Goal: Task Accomplishment & Management: Complete application form

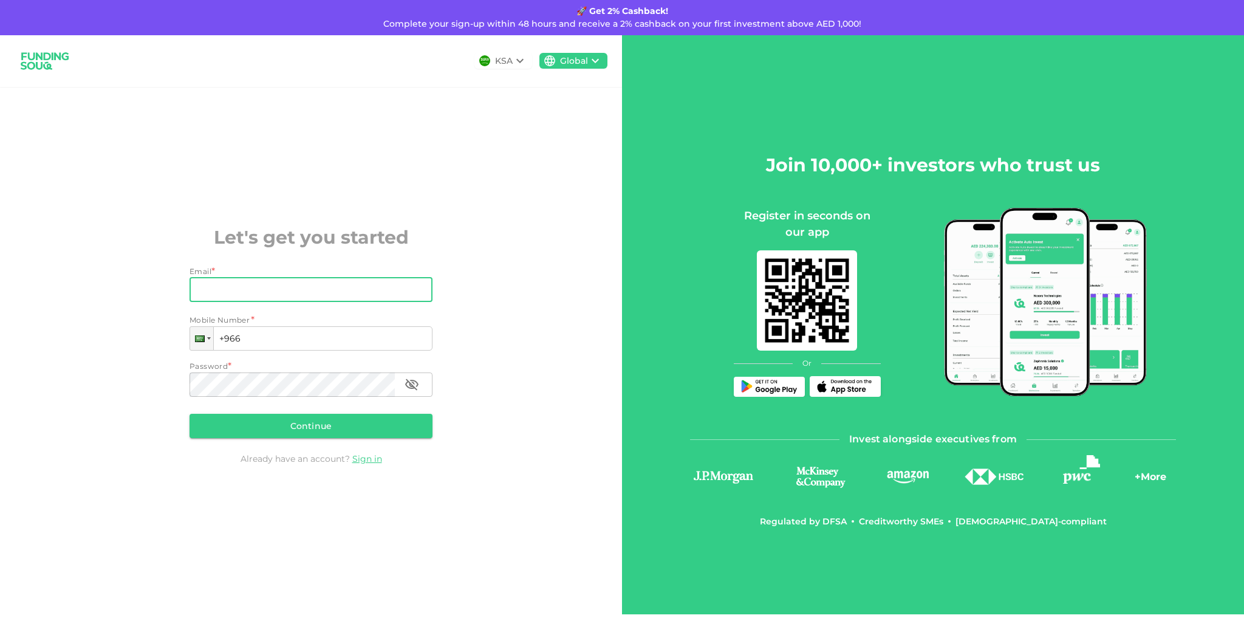
click at [382, 294] on input "Email" at bounding box center [304, 290] width 230 height 24
click at [568, 124] on div "KSA Global Let's get you started Email * Email Email Mobile Number * Phone +966…" at bounding box center [311, 324] width 622 height 579
click at [587, 57] on div "Global" at bounding box center [574, 61] width 28 height 13
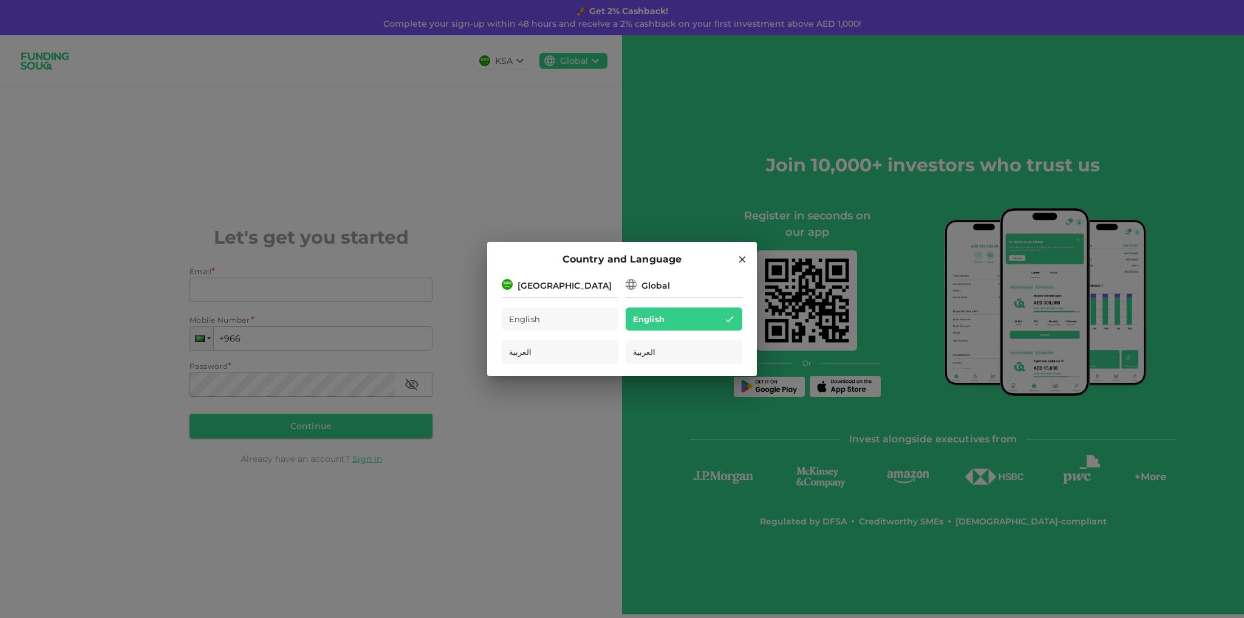
click at [599, 108] on div "Country and Language Saudi Arabia English العربية Global English العربية" at bounding box center [622, 309] width 1244 height 618
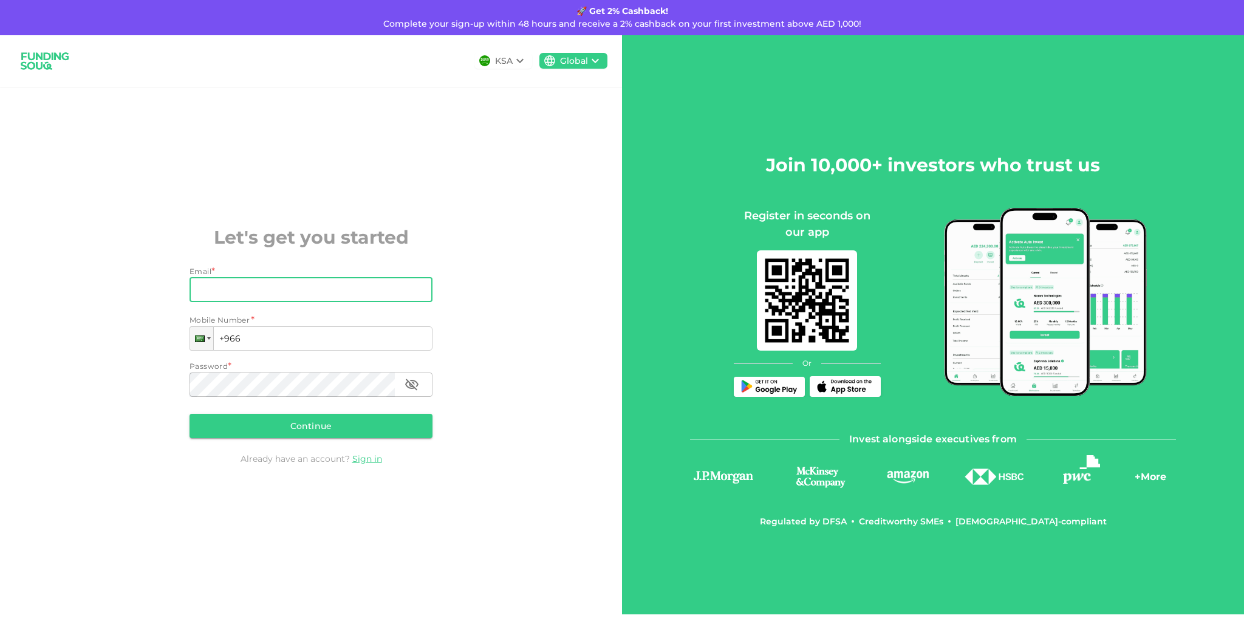
drag, startPoint x: 248, startPoint y: 287, endPoint x: 560, endPoint y: 250, distance: 314.3
click at [248, 287] on input "Email" at bounding box center [304, 290] width 230 height 24
type input "[EMAIL_ADDRESS][DOMAIN_NAME]"
click at [229, 339] on input "+966" at bounding box center [310, 338] width 243 height 24
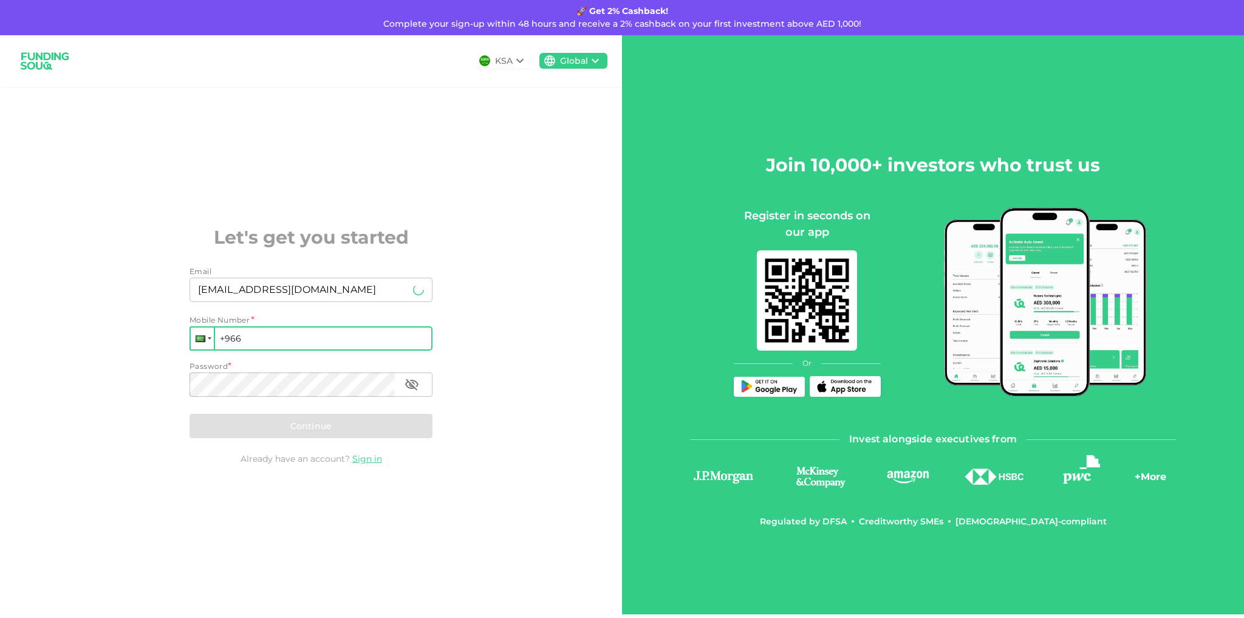
click at [209, 341] on div at bounding box center [202, 338] width 23 height 22
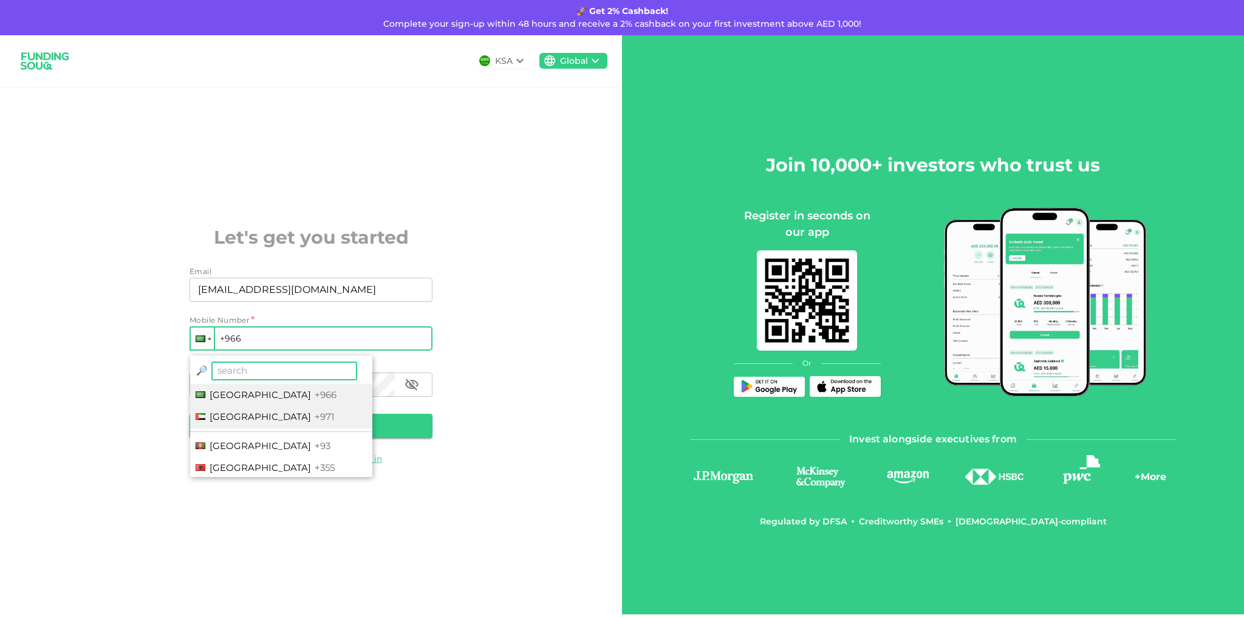
click at [261, 423] on li "[GEOGRAPHIC_DATA] +971" at bounding box center [281, 417] width 182 height 22
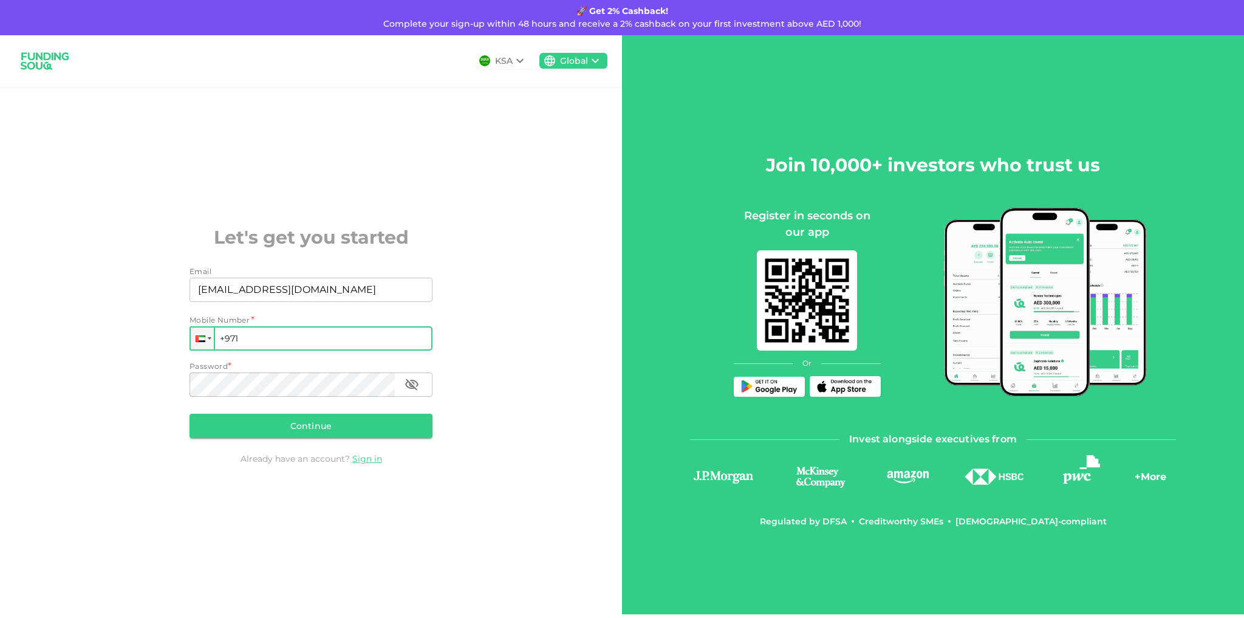
click at [268, 342] on input "+971" at bounding box center [310, 338] width 243 height 24
type input "[PHONE_NUMBER]"
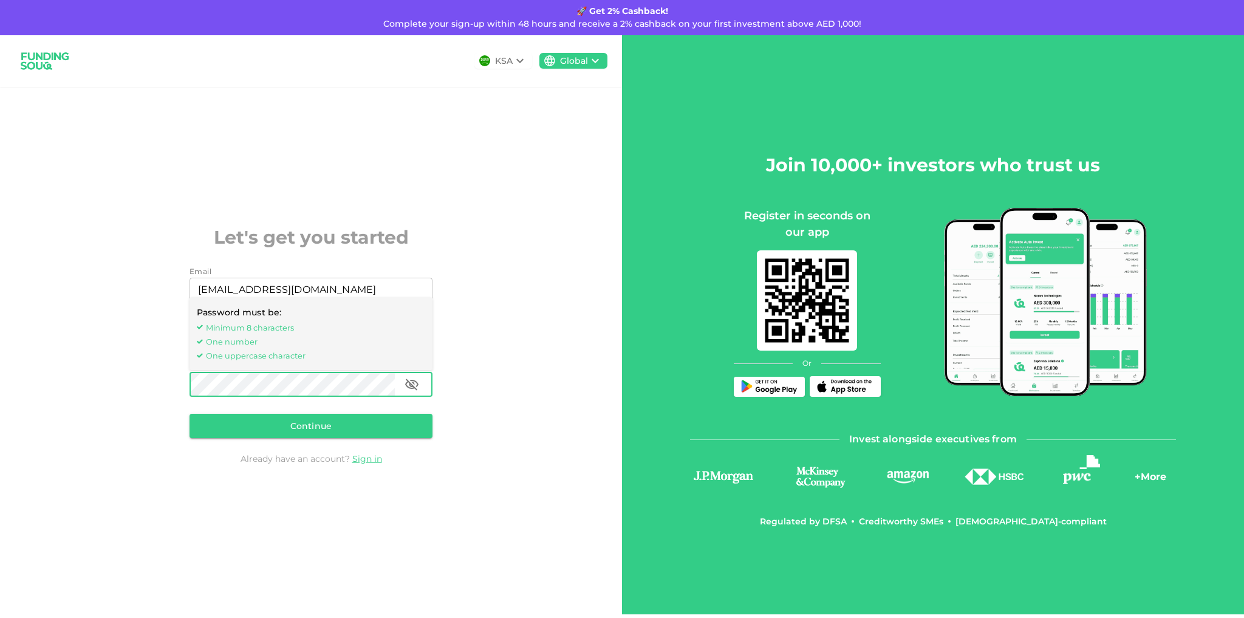
click at [413, 379] on icon "button" at bounding box center [411, 384] width 15 height 15
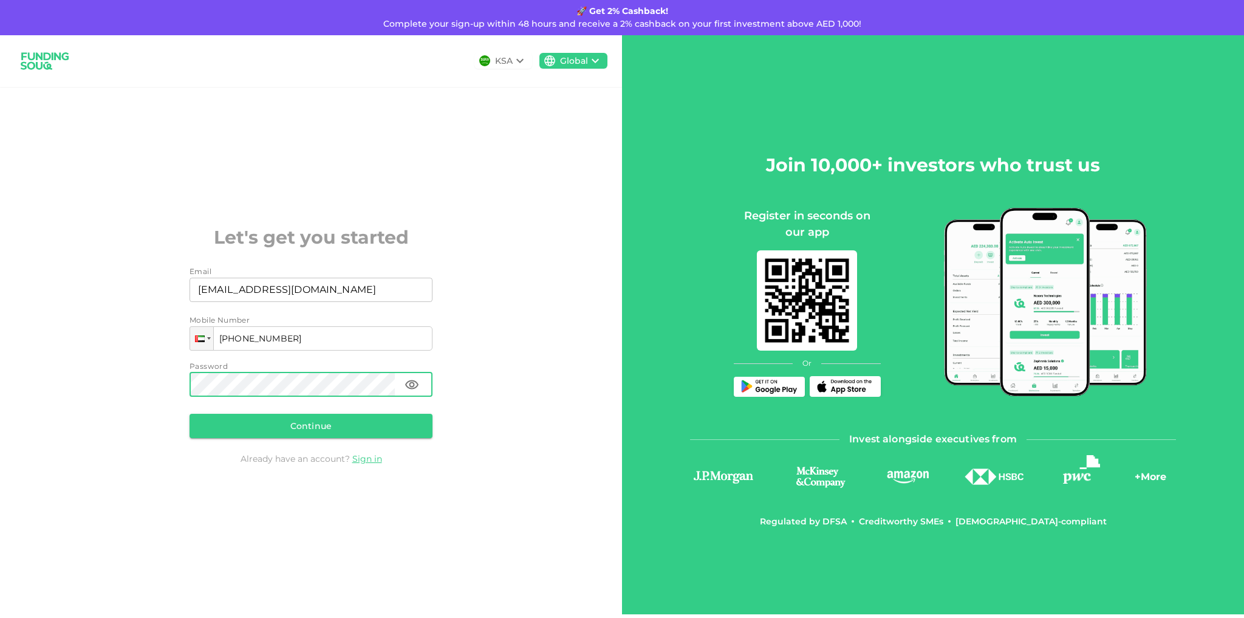
click at [412, 377] on icon "button" at bounding box center [411, 384] width 15 height 15
click at [392, 420] on button "Continue" at bounding box center [310, 426] width 243 height 24
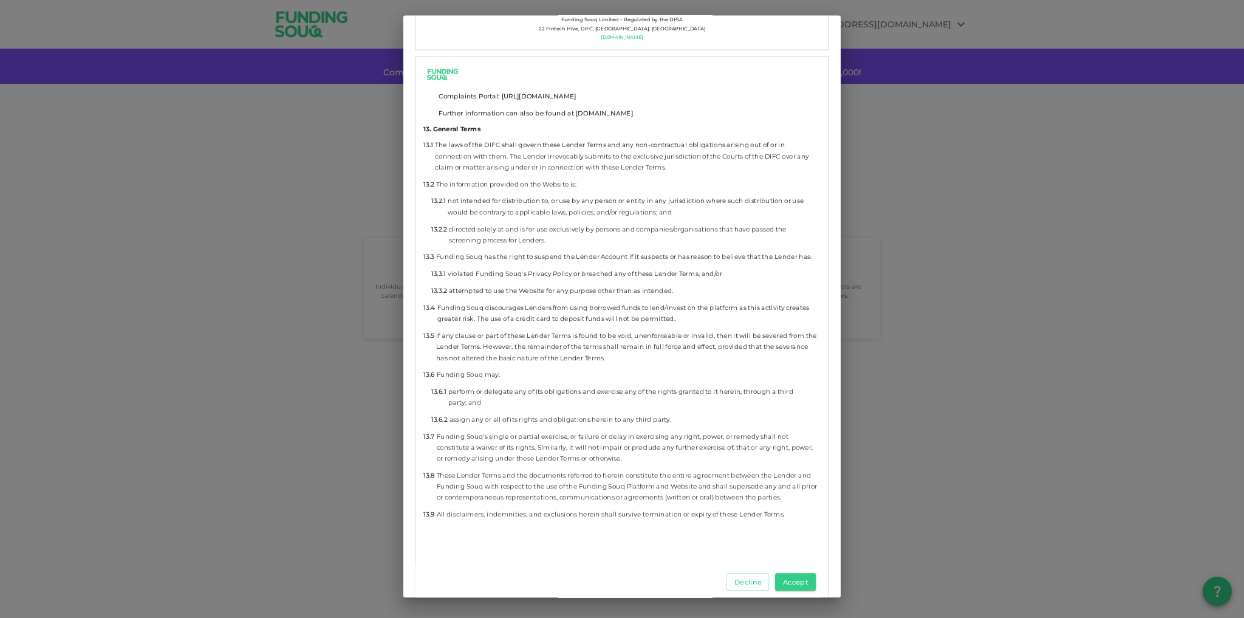
scroll to position [6866, 0]
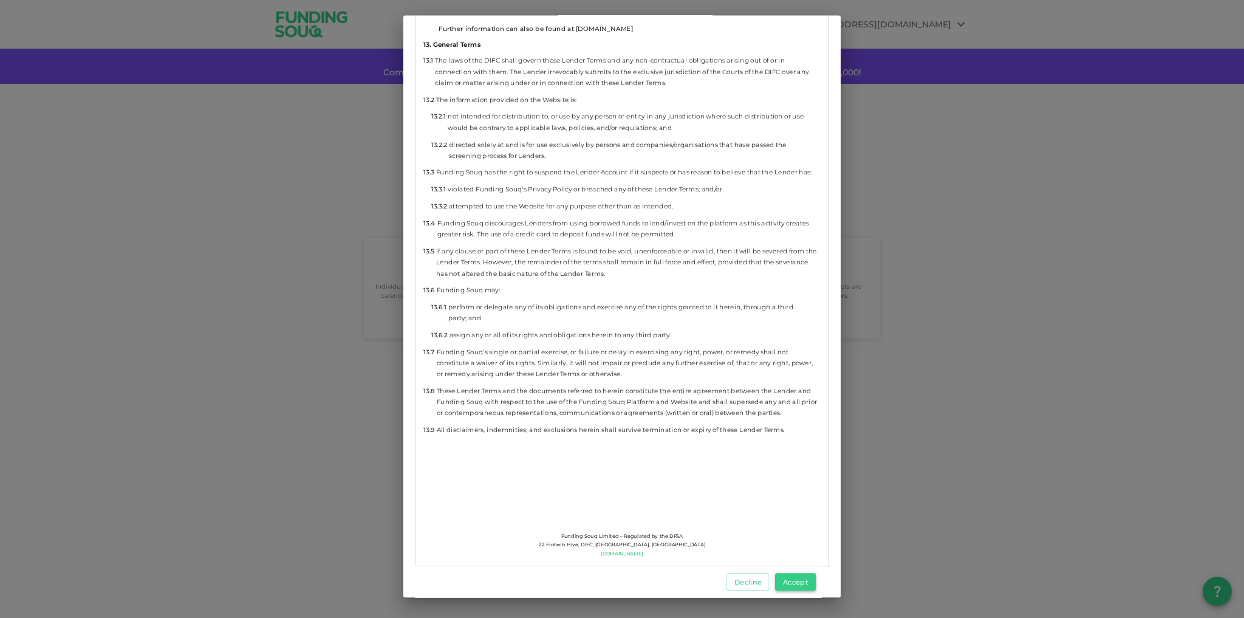
click at [797, 579] on button "Accept" at bounding box center [795, 582] width 41 height 18
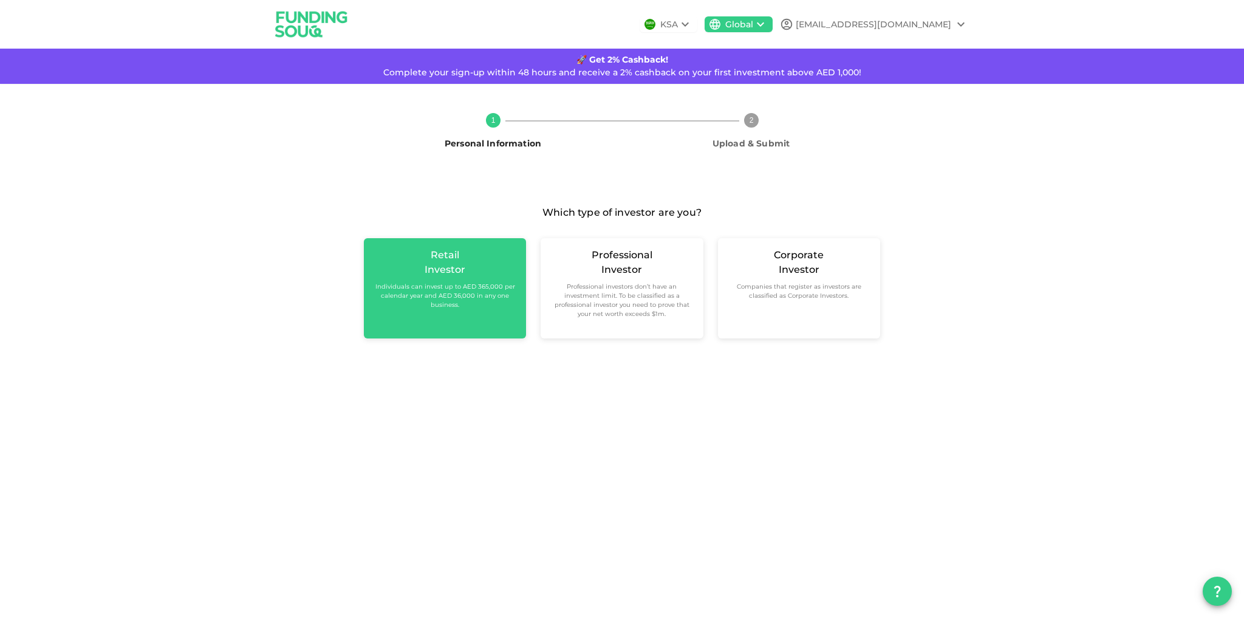
click at [488, 303] on small "Individuals can invest up to AED 365,000 per calendar year and AED 36,000 in an…" at bounding box center [444, 295] width 143 height 27
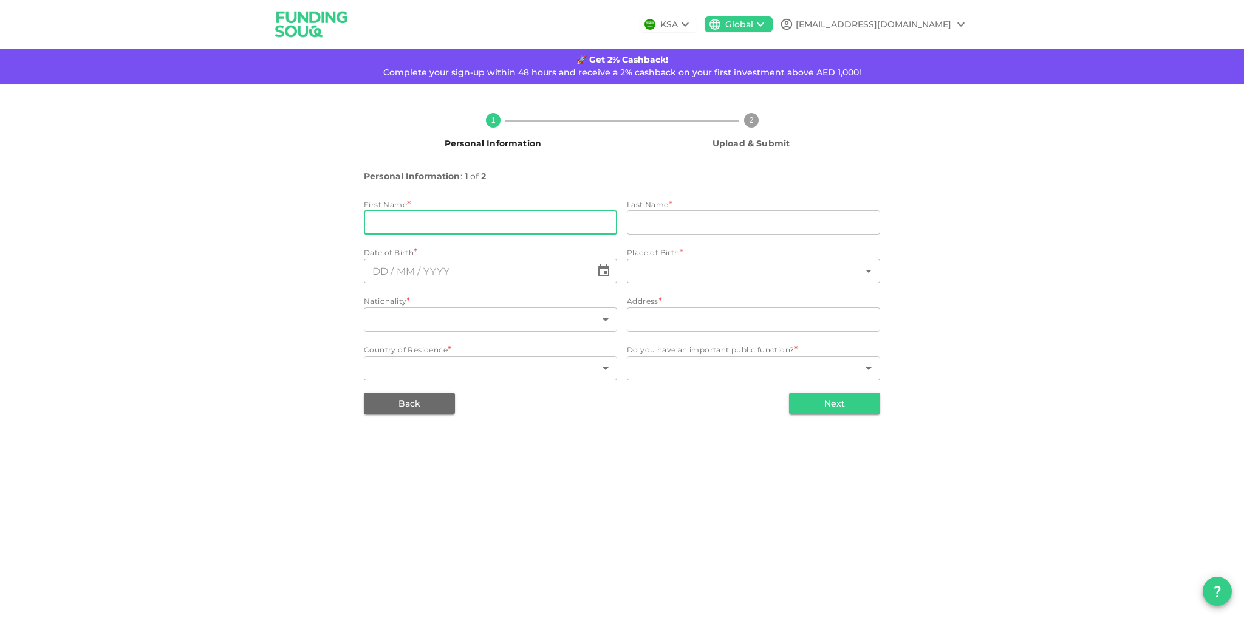
click at [479, 225] on input "firstName" at bounding box center [490, 222] width 253 height 24
type input "[PERSON_NAME]"
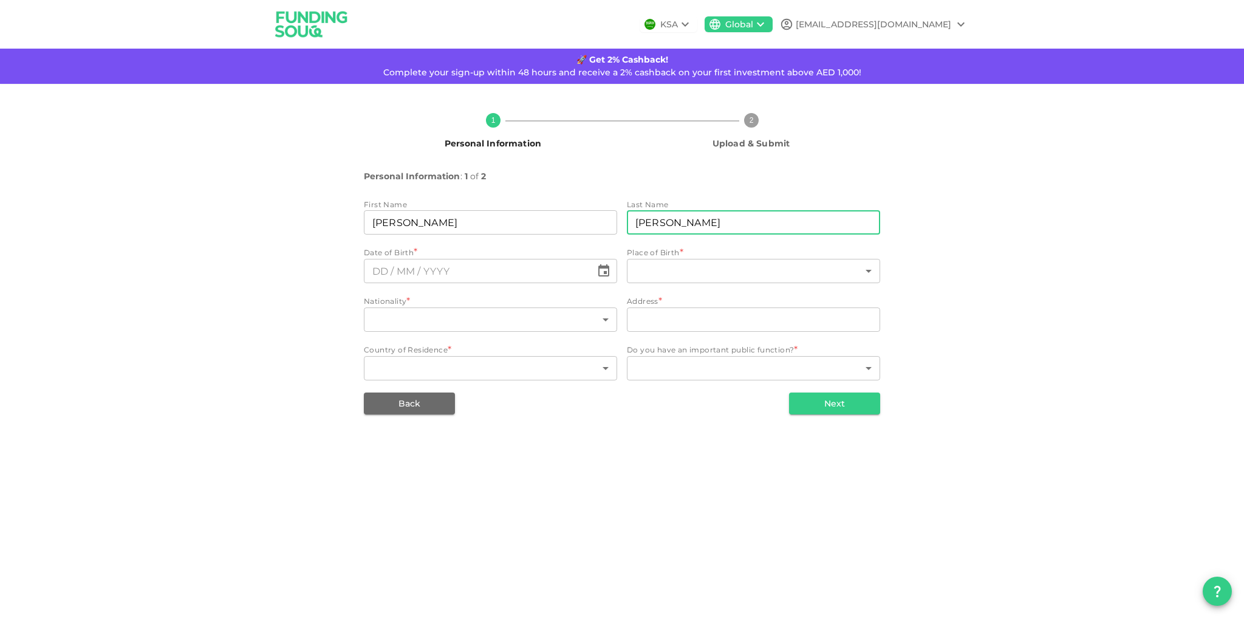
type input "[PERSON_NAME]"
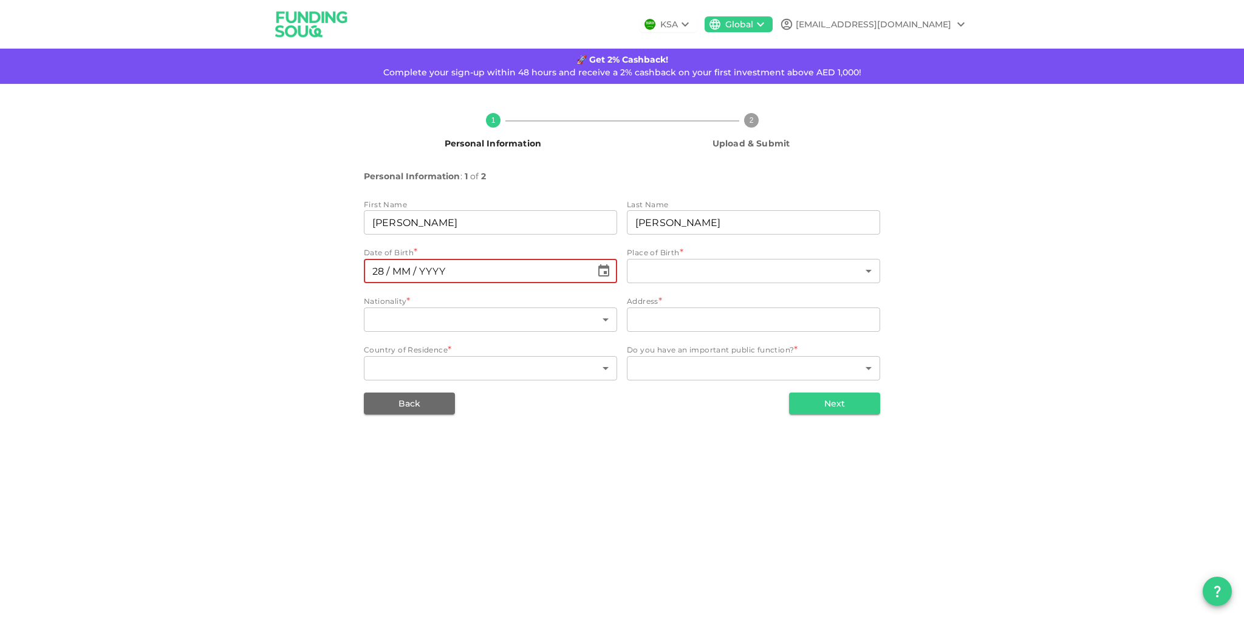
type input "⁦⁨28⁩ / ⁨MM⁩ / ⁨YYYY⁩⁩"
type input "⁦⁨[DATE]⁩⁩"
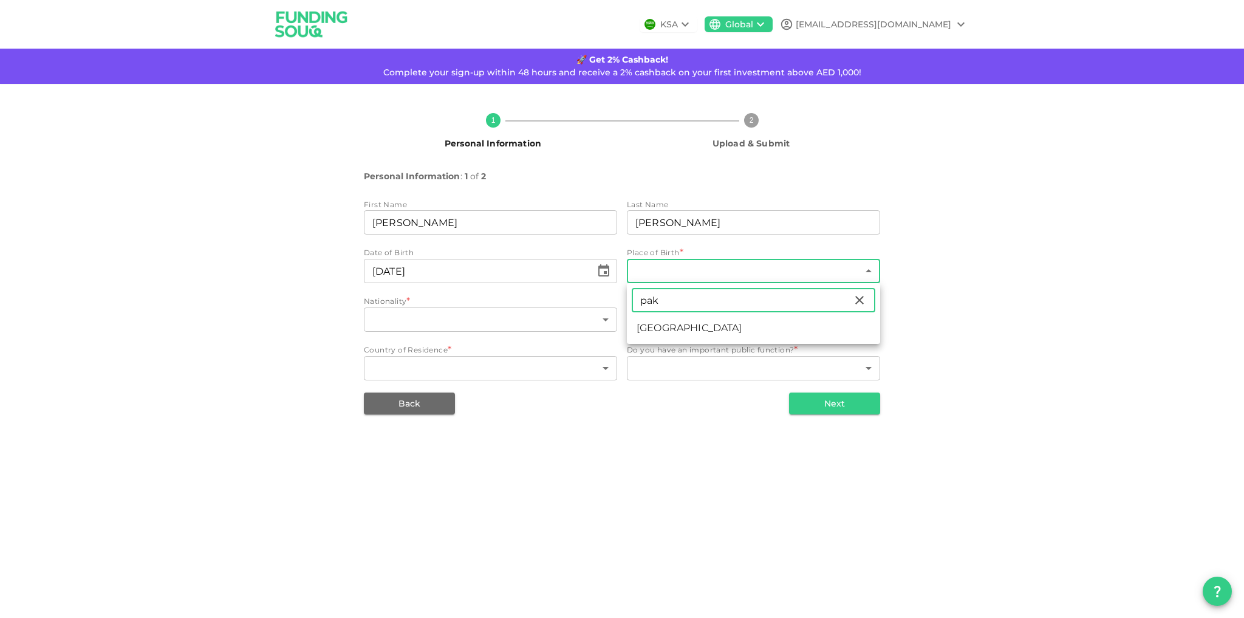
type input "pak"
click at [706, 327] on li "[GEOGRAPHIC_DATA]" at bounding box center [753, 328] width 253 height 22
type input "149"
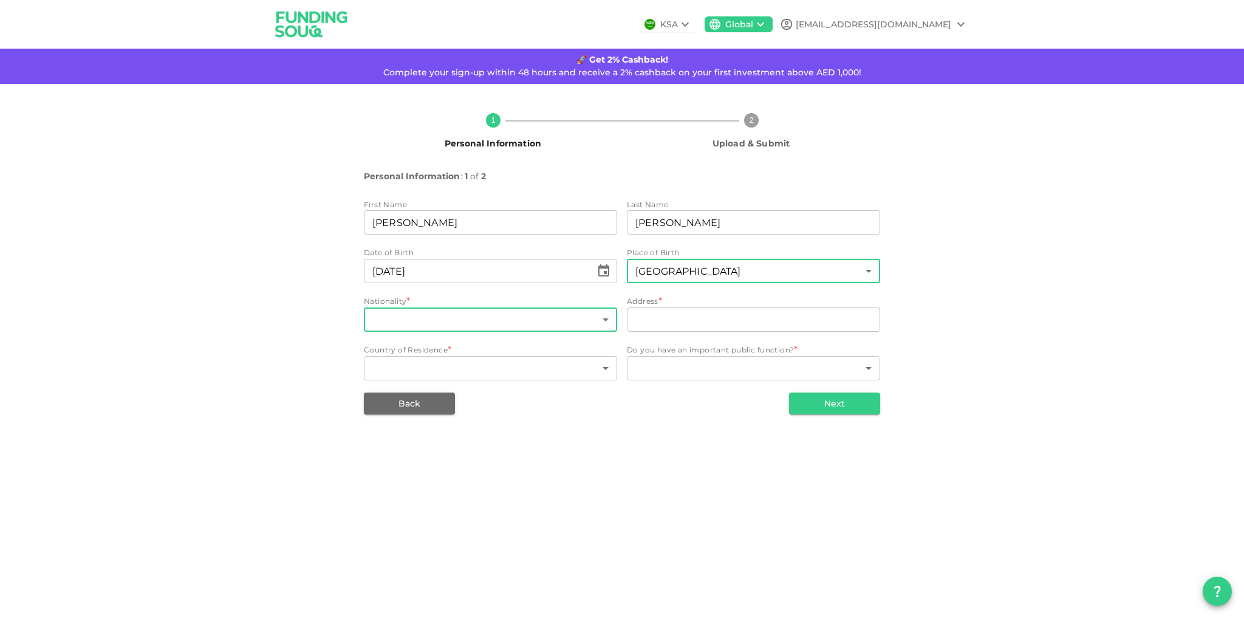
click at [483, 315] on body "KSA Global [EMAIL_ADDRESS][DOMAIN_NAME] 🚀 Get 2% Cashback! Complete your sign-u…" at bounding box center [622, 309] width 1244 height 618
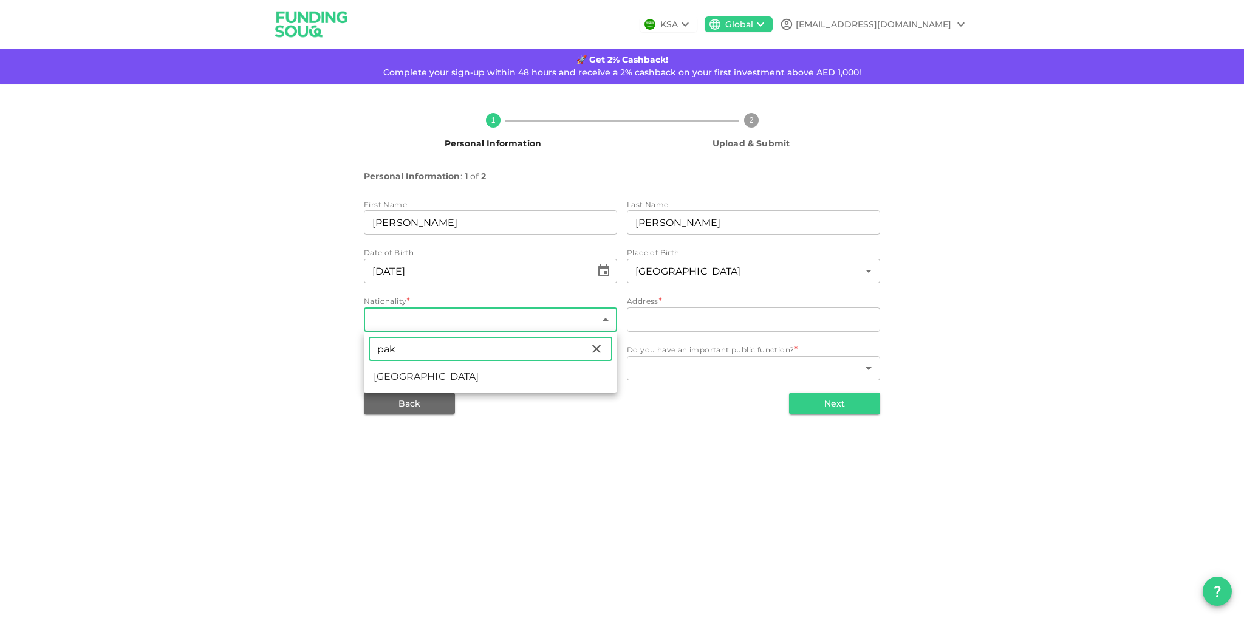
type input "pak"
click at [460, 378] on li "[GEOGRAPHIC_DATA]" at bounding box center [490, 377] width 253 height 22
type input "149"
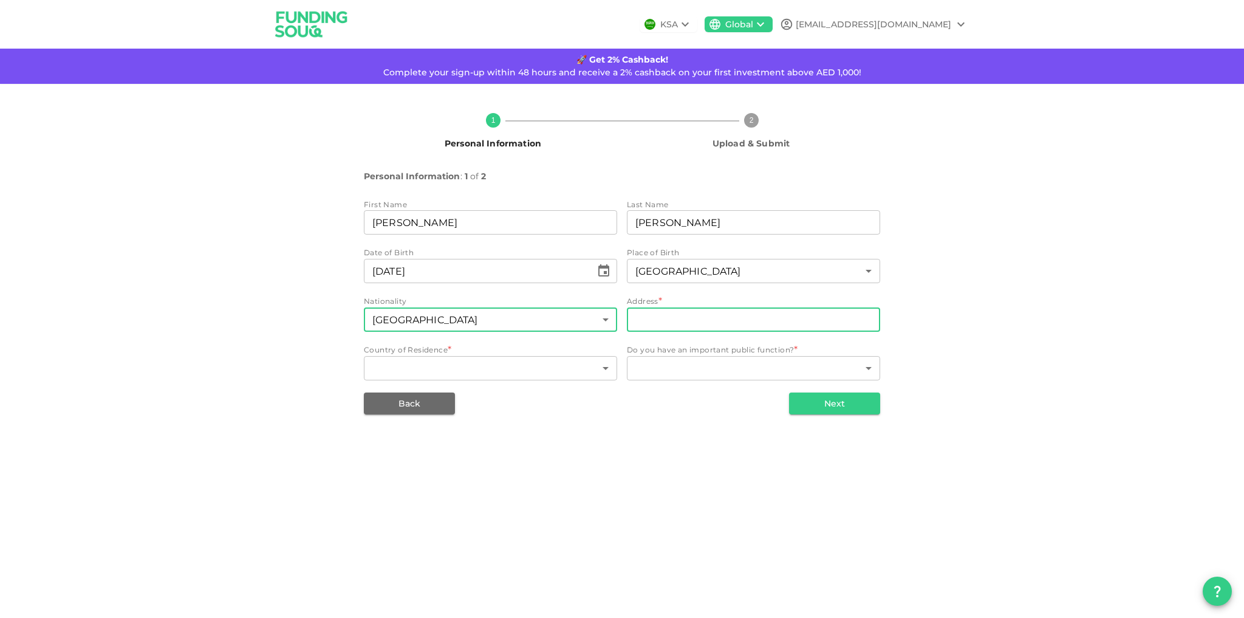
click at [660, 318] on input "address" at bounding box center [753, 319] width 253 height 24
type input "[STREET_ADDRESS]"
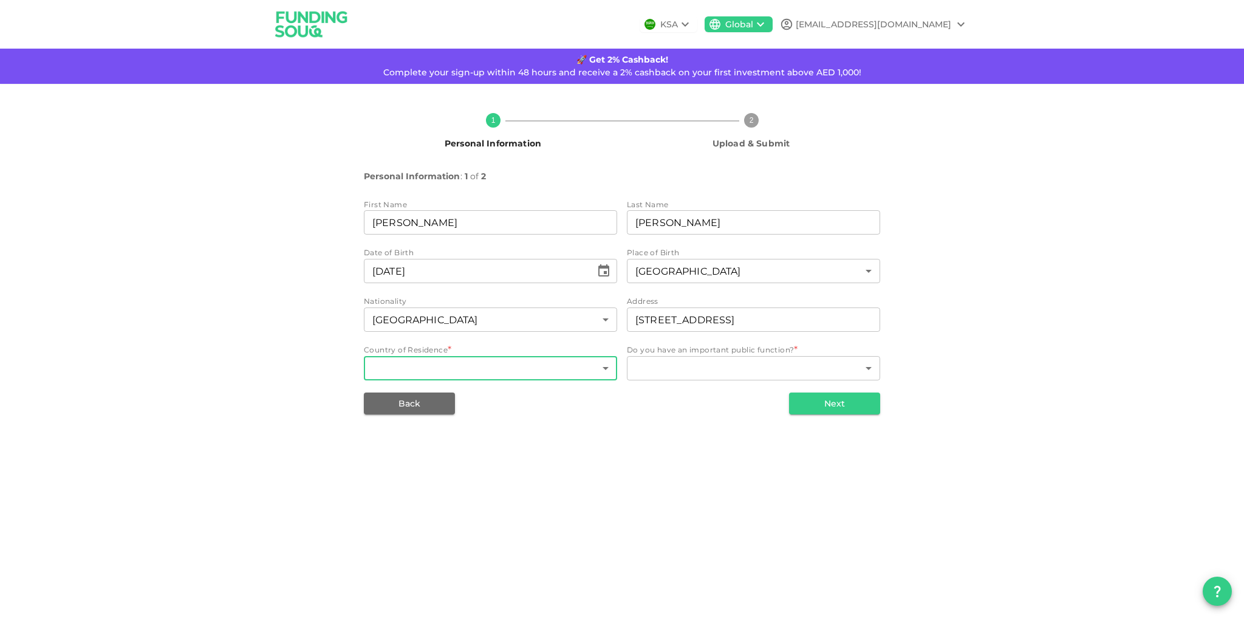
click at [596, 371] on body "KSA Global [EMAIL_ADDRESS][DOMAIN_NAME] 🚀 Get 2% Cashback! Complete your sign-u…" at bounding box center [622, 309] width 1244 height 618
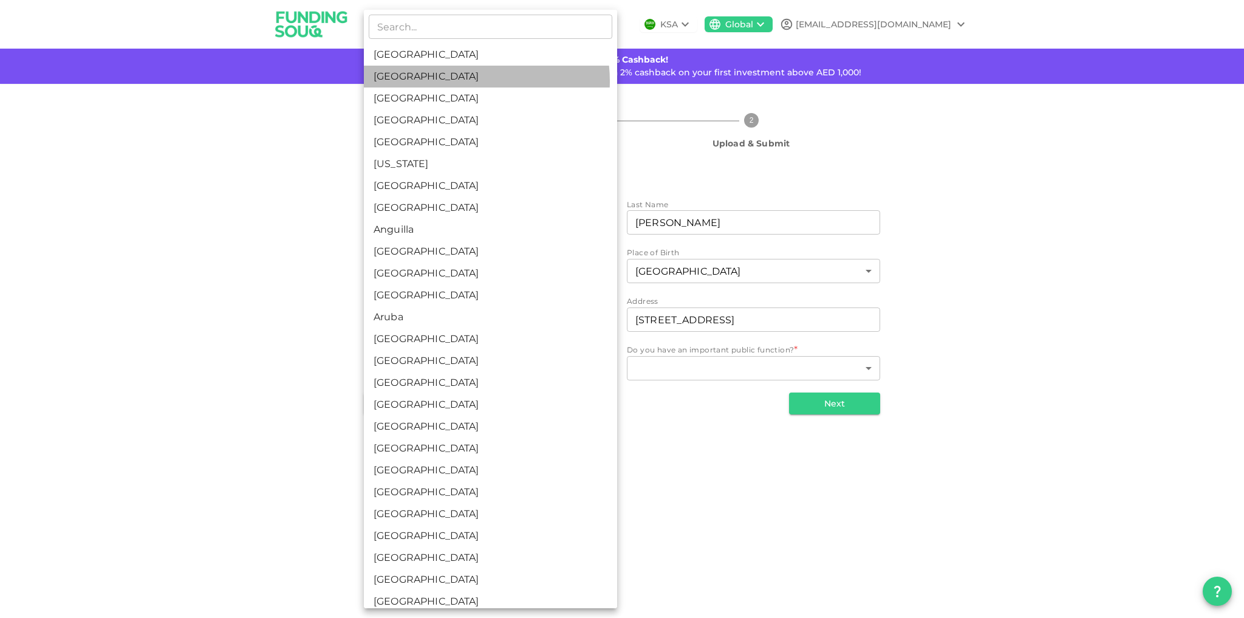
click at [474, 81] on li "[GEOGRAPHIC_DATA]" at bounding box center [490, 77] width 253 height 22
type input "2"
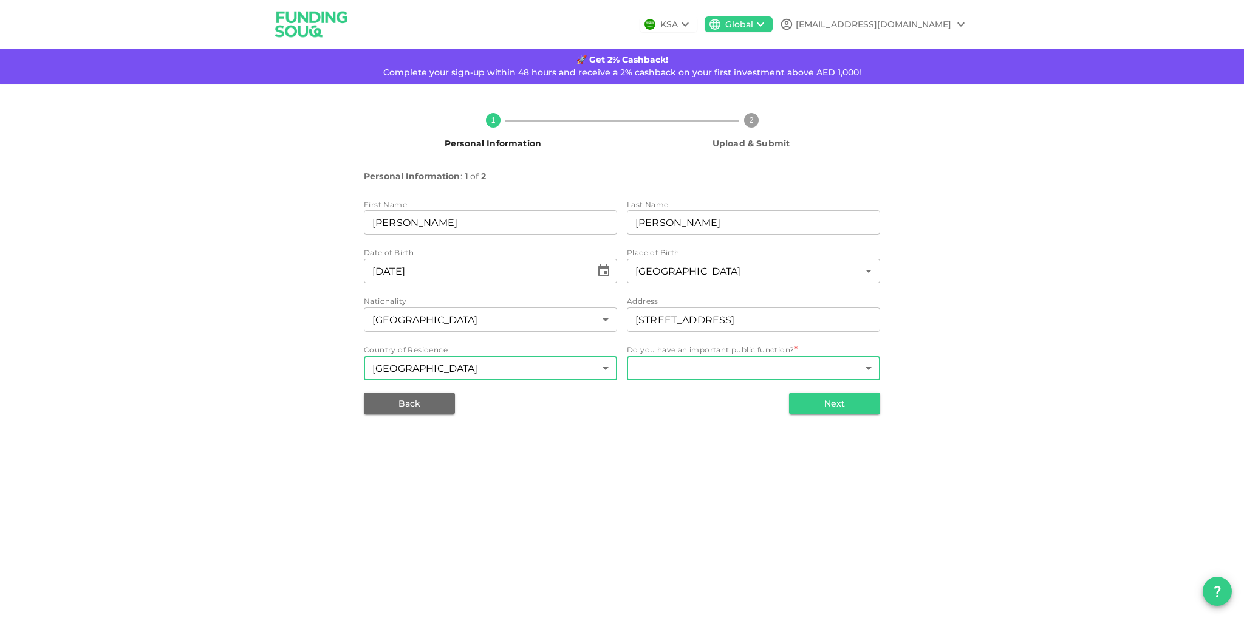
click at [669, 367] on body "KSA Global [EMAIL_ADDRESS][DOMAIN_NAME] 🚀 Get 2% Cashback! Complete your sign-u…" at bounding box center [622, 309] width 1244 height 618
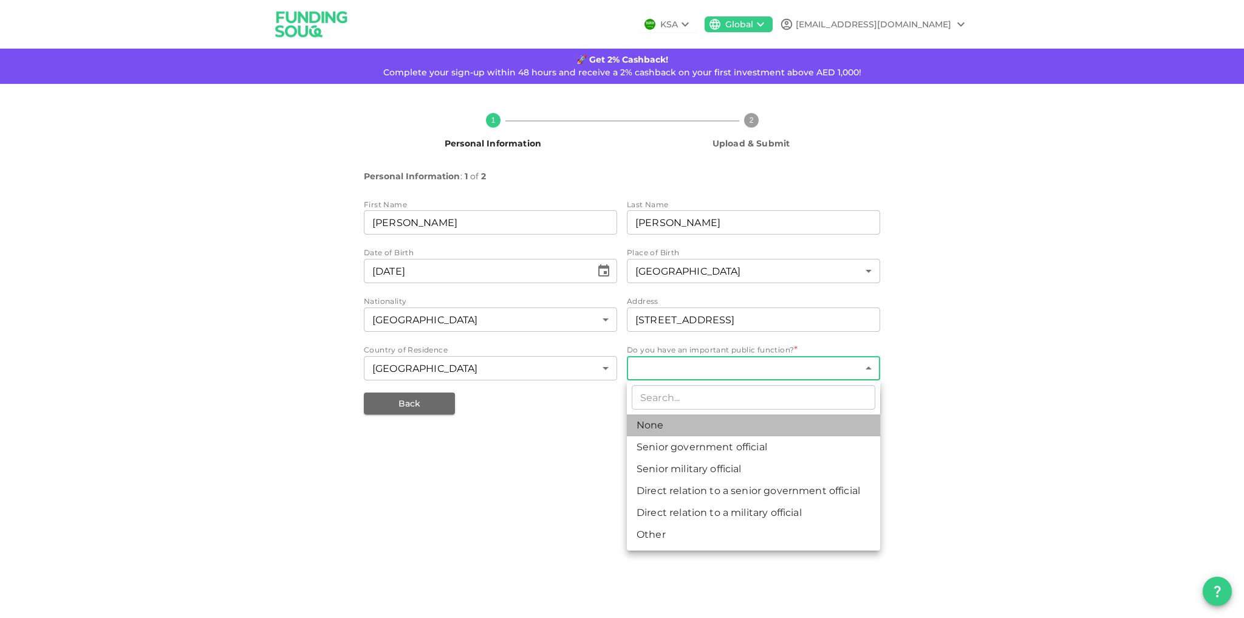
click at [676, 425] on li "None" at bounding box center [753, 425] width 253 height 22
type input "1"
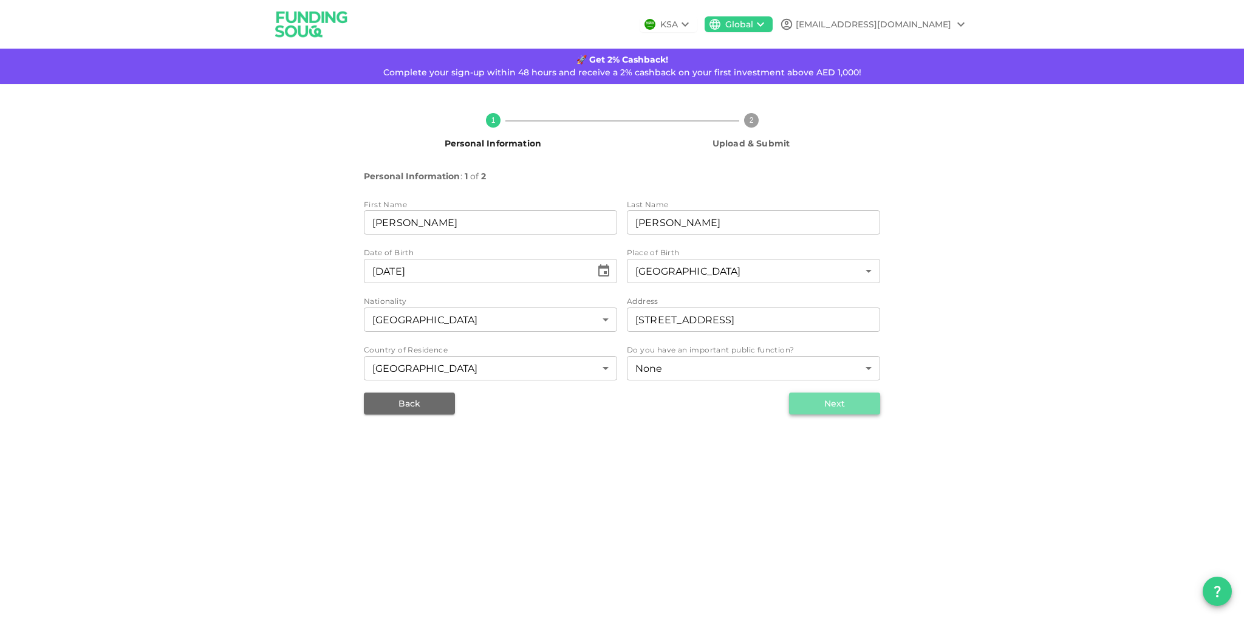
click at [828, 397] on button "Next" at bounding box center [834, 403] width 91 height 22
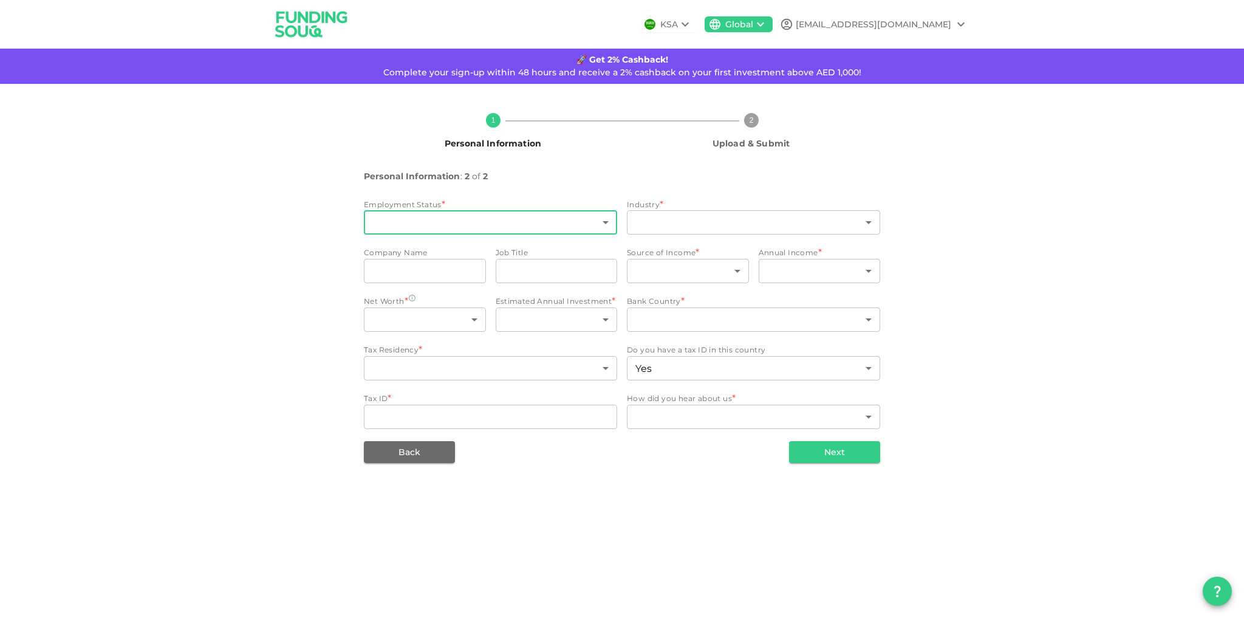
type input "2"
type input "false"
click at [534, 230] on body "KSA Global [EMAIL_ADDRESS][DOMAIN_NAME] 🚀 Get 2% Cashback! Complete your sign-u…" at bounding box center [622, 309] width 1244 height 618
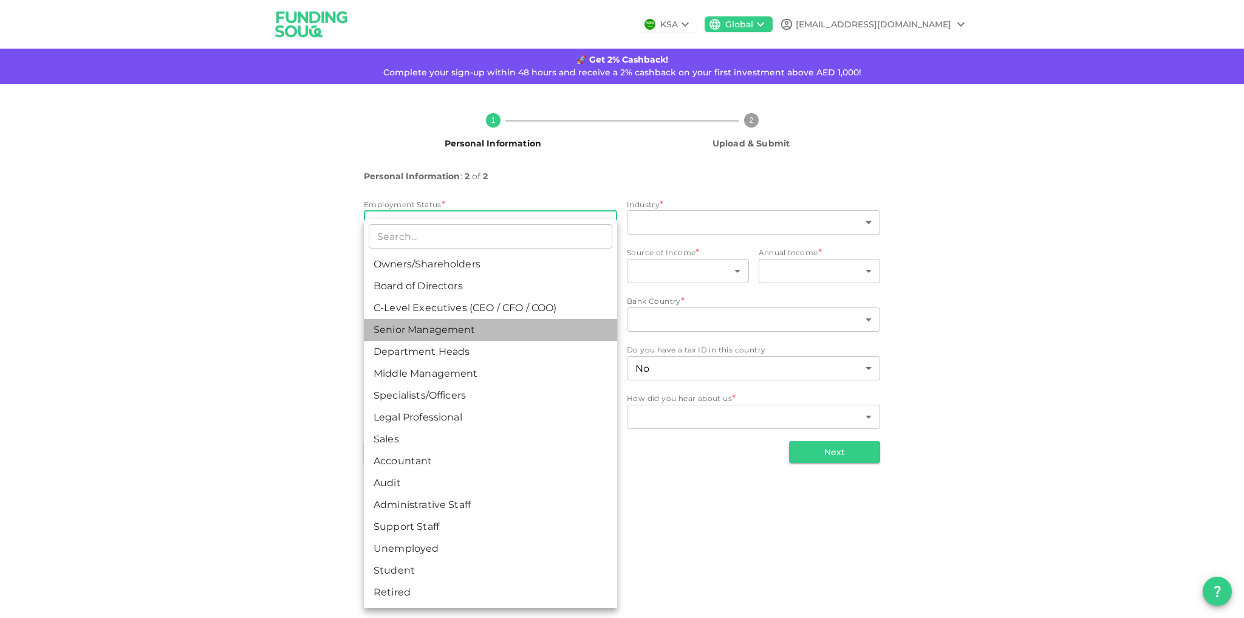
click at [509, 321] on li "Senior Management" at bounding box center [490, 330] width 253 height 22
type input "4"
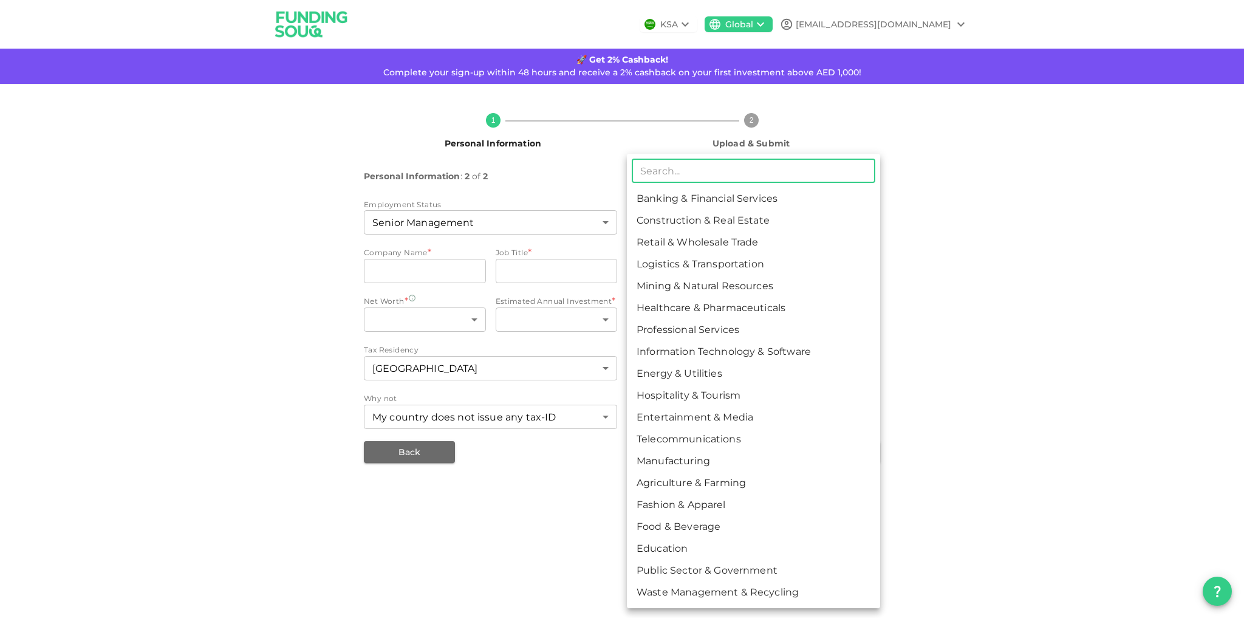
click at [681, 225] on body "KSA Global [EMAIL_ADDRESS][DOMAIN_NAME] 🚀 Get 2% Cashback! Complete your sign-u…" at bounding box center [622, 309] width 1244 height 618
click at [710, 460] on li "Manufacturing" at bounding box center [753, 461] width 253 height 22
type input "13"
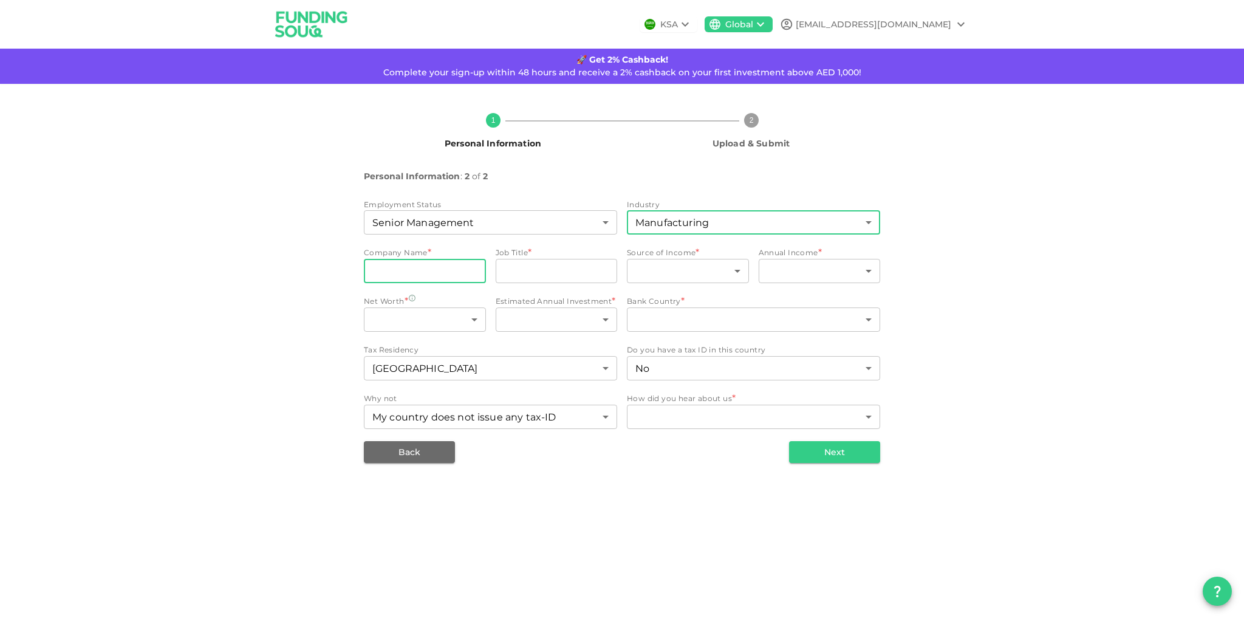
click at [470, 280] on input "companyName" at bounding box center [425, 271] width 122 height 24
type input "Agthia Group PJSC"
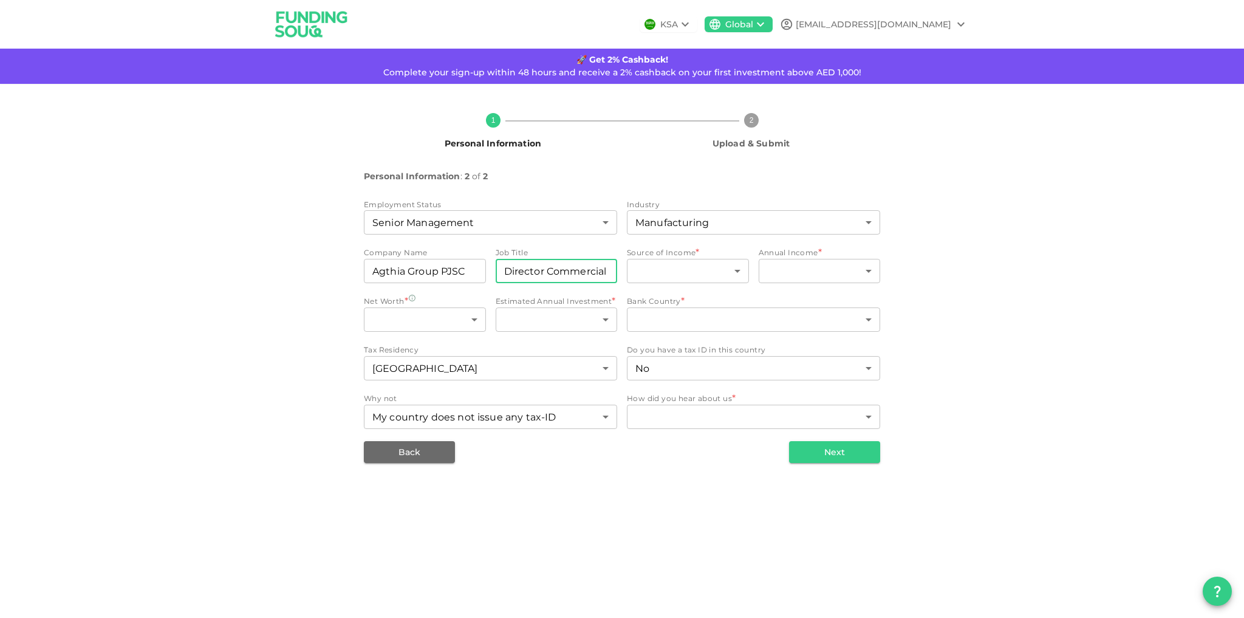
type input "Director Commercial Strategy"
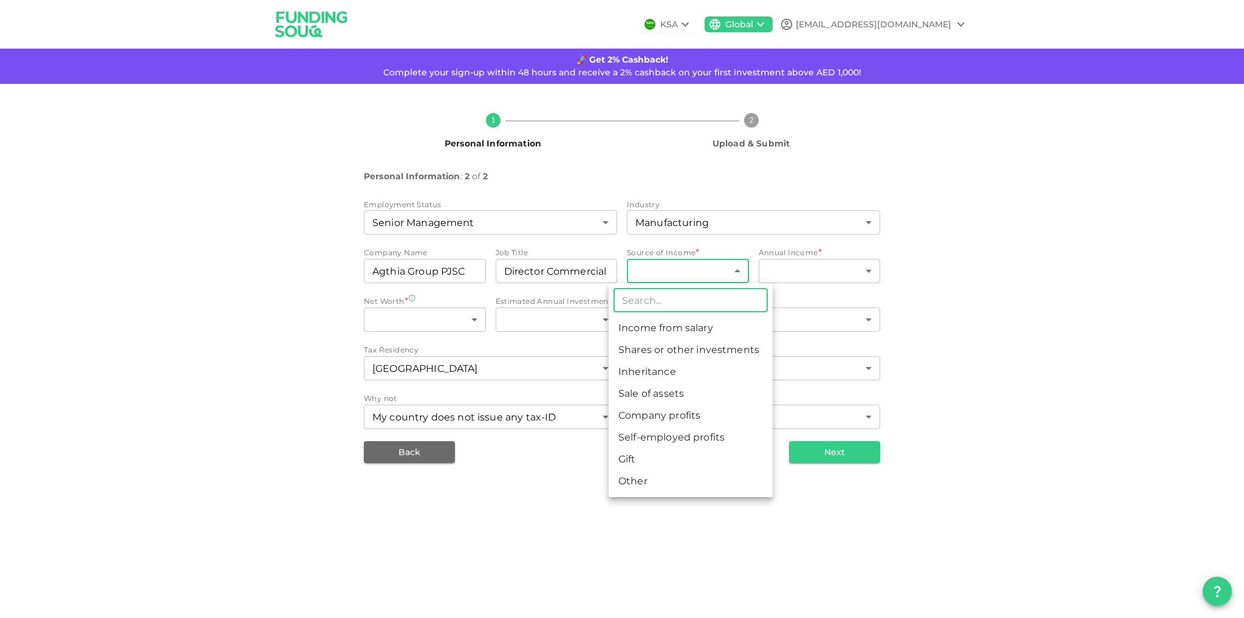
click at [707, 336] on li "Income from salary" at bounding box center [690, 328] width 164 height 22
type input "1"
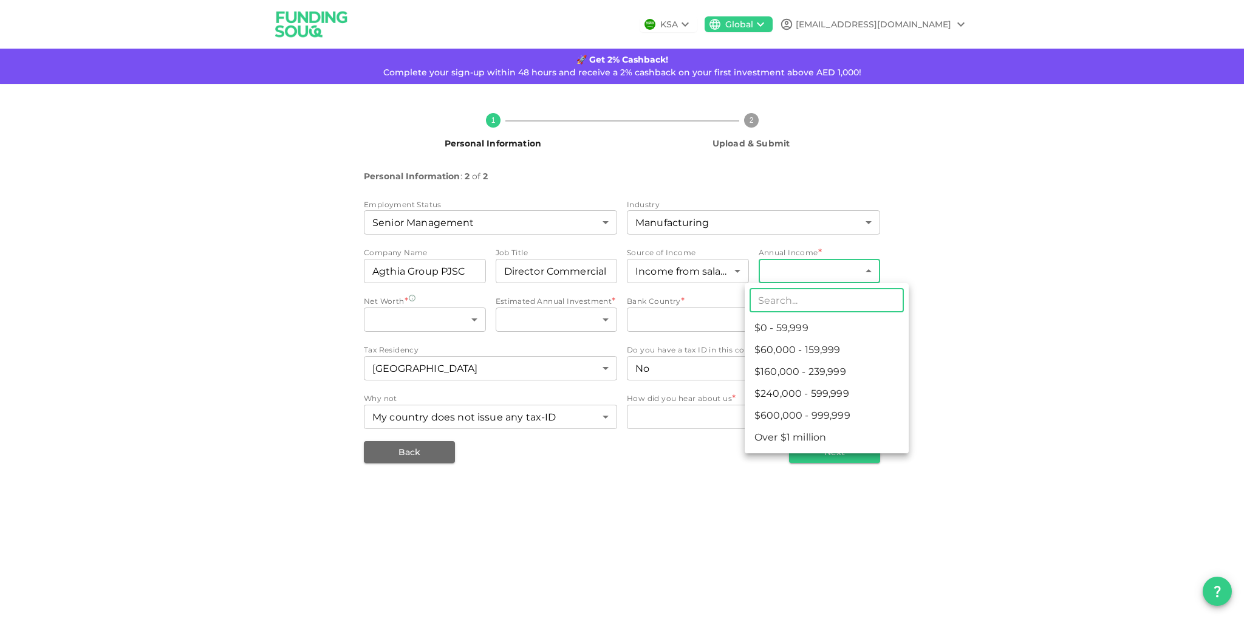
click at [823, 270] on body "KSA Global [EMAIL_ADDRESS][DOMAIN_NAME] 🚀 Get 2% Cashback! Complete your sign-u…" at bounding box center [622, 309] width 1244 height 618
click at [847, 388] on li "$240,000 - 599,999" at bounding box center [827, 394] width 164 height 22
type input "4"
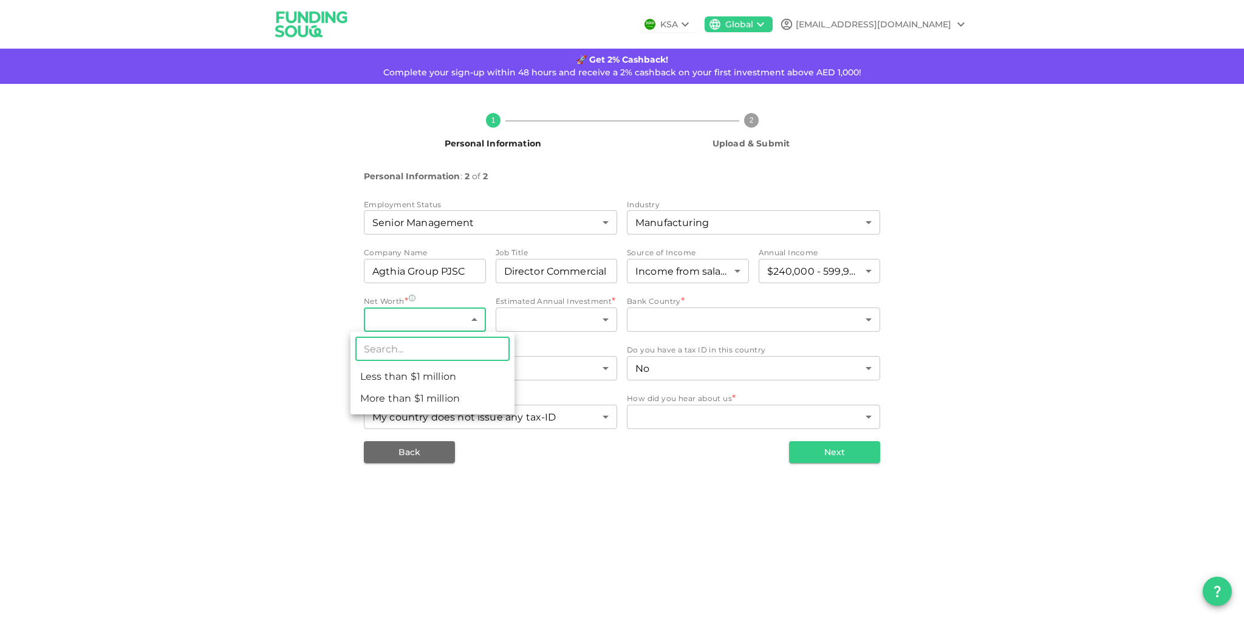
click at [386, 319] on body "KSA Global [EMAIL_ADDRESS][DOMAIN_NAME] 🚀 Get 2% Cashback! Complete your sign-u…" at bounding box center [622, 309] width 1244 height 618
click at [428, 384] on li "Less than $1 million" at bounding box center [432, 377] width 164 height 22
type input "1"
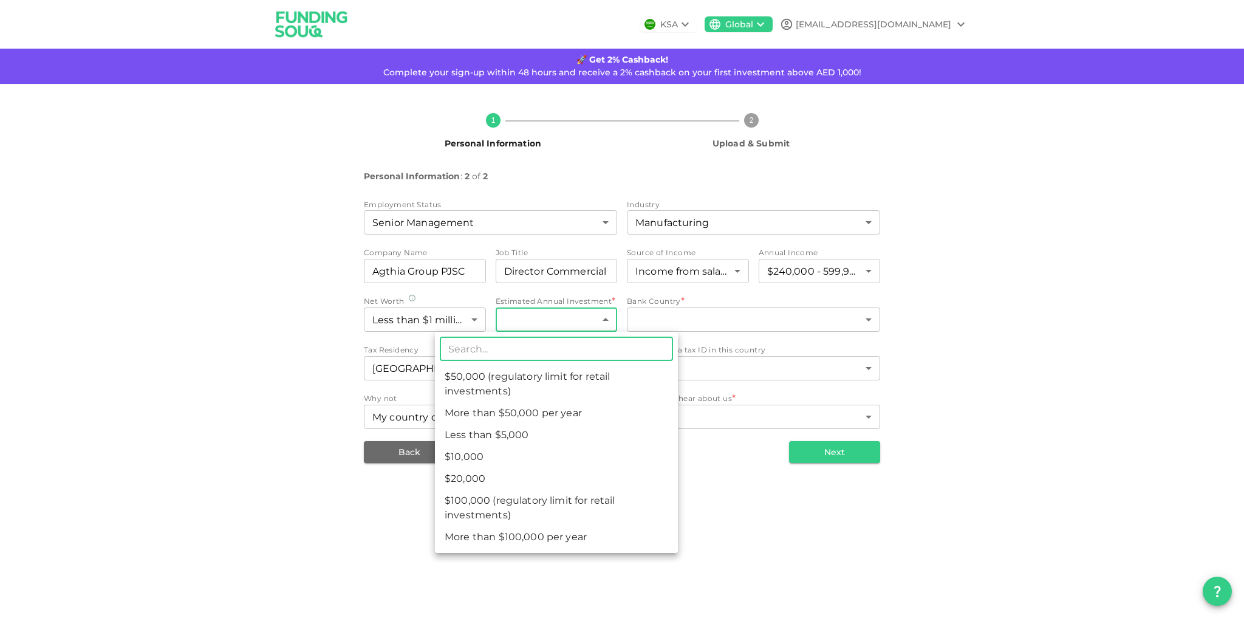
click at [565, 324] on body "KSA Global [EMAIL_ADDRESS][DOMAIN_NAME] 🚀 Get 2% Cashback! Complete your sign-u…" at bounding box center [622, 309] width 1244 height 618
click at [565, 499] on li "$100,000 (regulatory limit for retail investments)" at bounding box center [556, 507] width 243 height 36
type input "6"
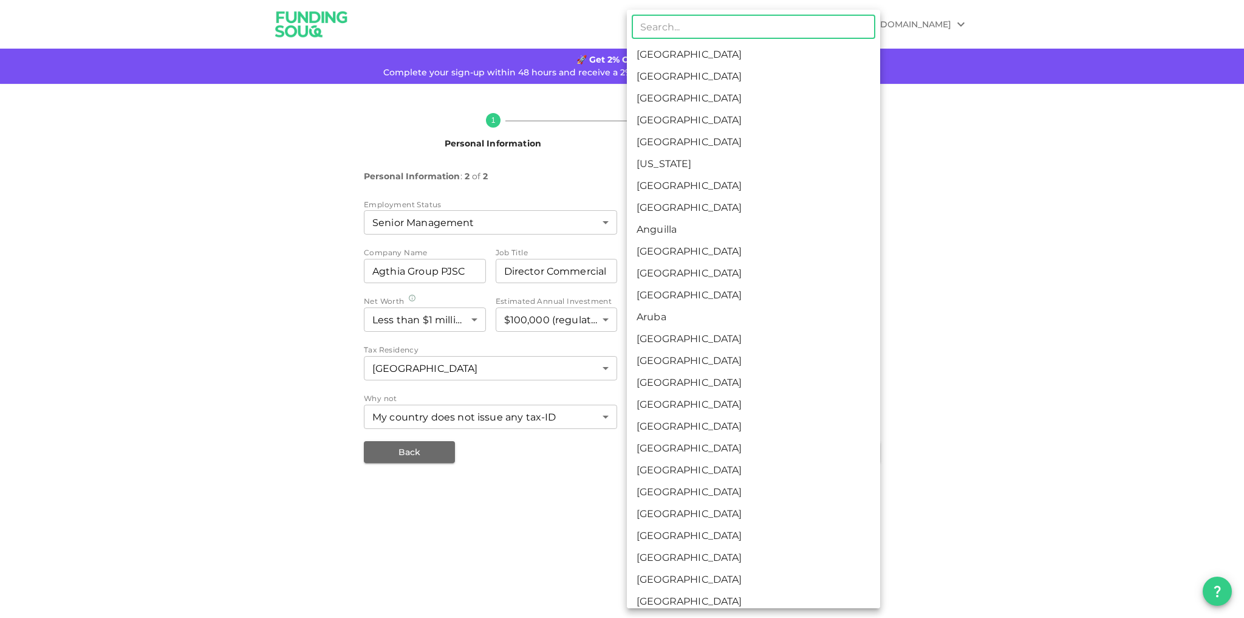
click at [677, 324] on body "KSA Global [EMAIL_ADDRESS][DOMAIN_NAME] 🚀 Get 2% Cashback! Complete your sign-u…" at bounding box center [622, 309] width 1244 height 618
click at [693, 72] on li "[GEOGRAPHIC_DATA]" at bounding box center [753, 77] width 253 height 22
type input "2"
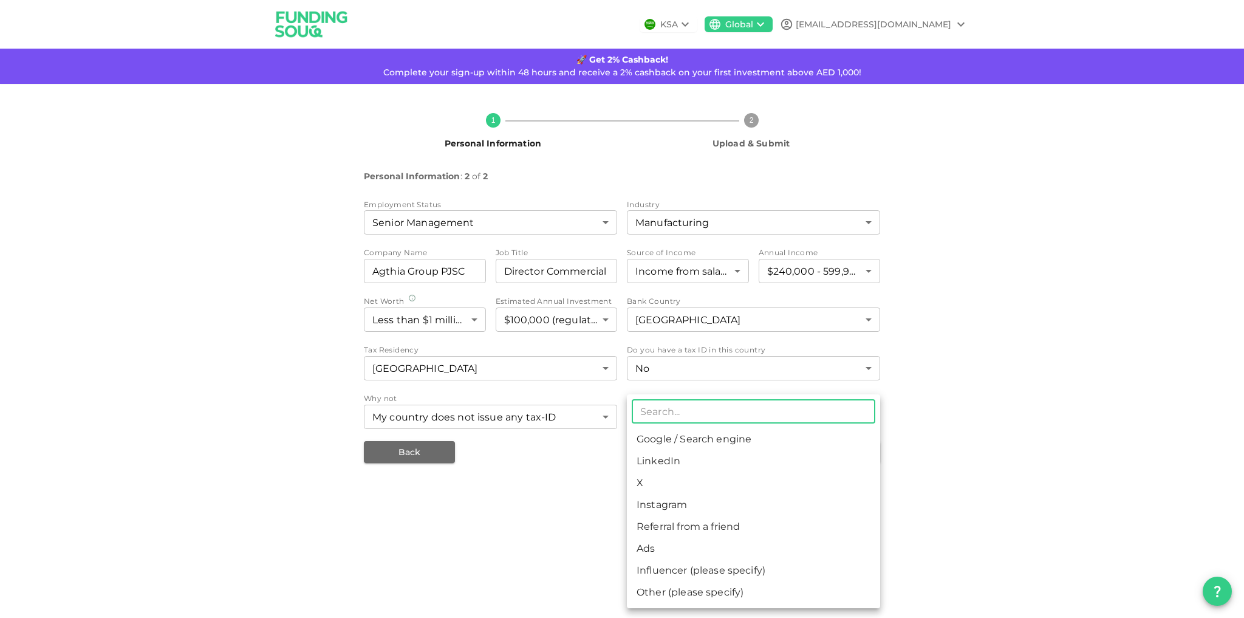
click at [672, 417] on body "KSA Global [EMAIL_ADDRESS][DOMAIN_NAME] 🚀 Get 2% Cashback! Complete your sign-u…" at bounding box center [622, 309] width 1244 height 618
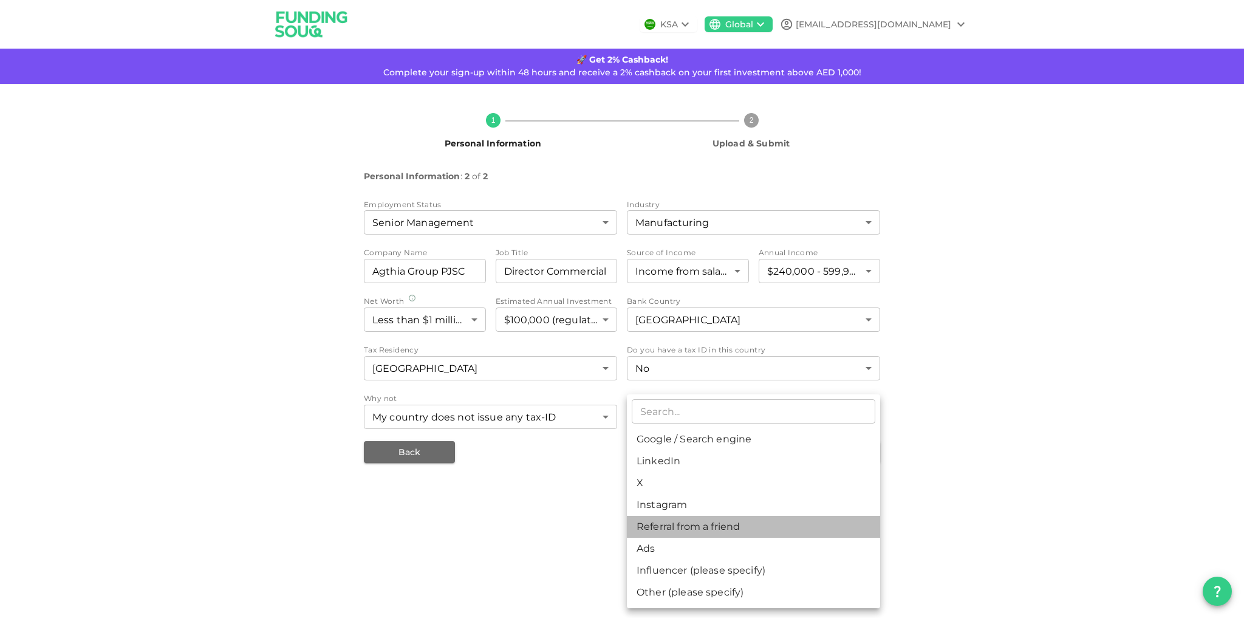
click at [720, 525] on li "Referral from a friend" at bounding box center [753, 527] width 253 height 22
type input "10"
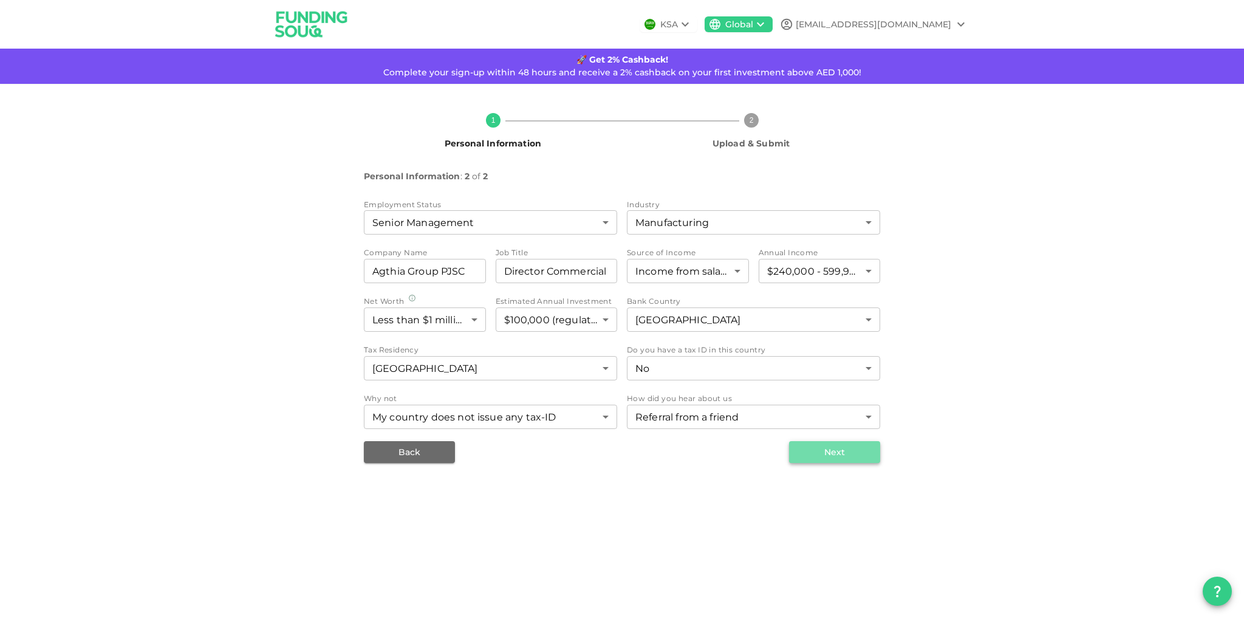
click at [814, 449] on button "Next" at bounding box center [834, 452] width 91 height 22
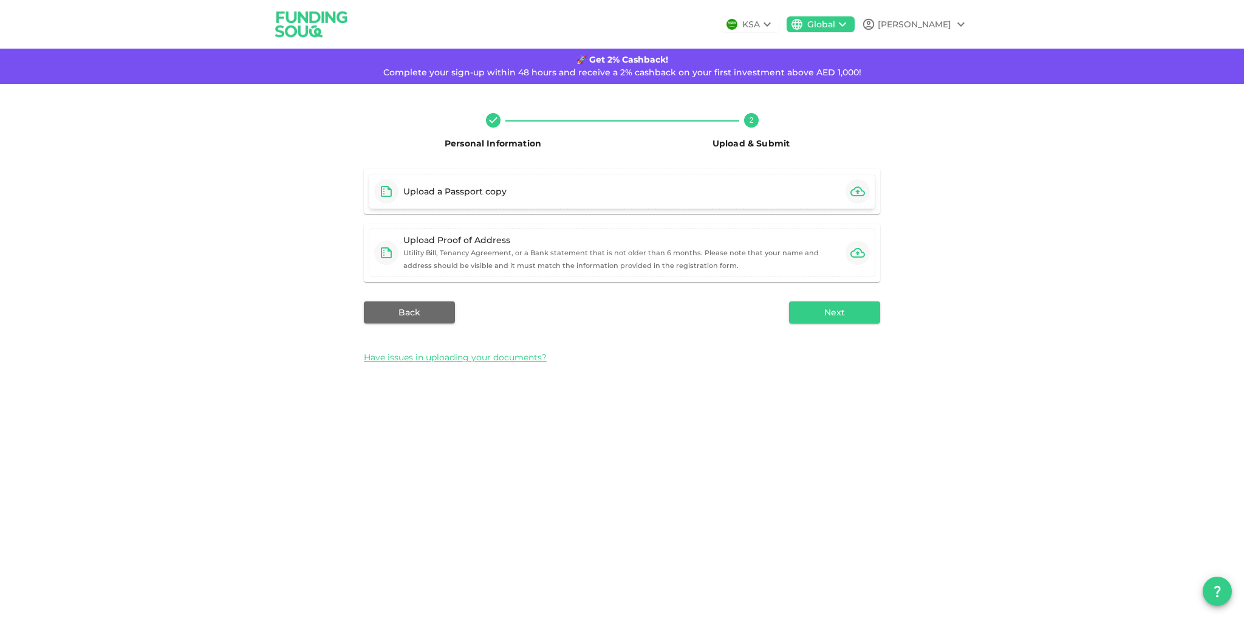
click at [642, 199] on div "Upload a Passport copy" at bounding box center [622, 191] width 506 height 35
